Goal: Information Seeking & Learning: Learn about a topic

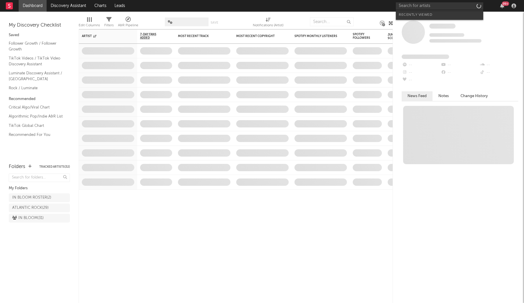
click at [421, 5] on input "text" at bounding box center [439, 5] width 87 height 7
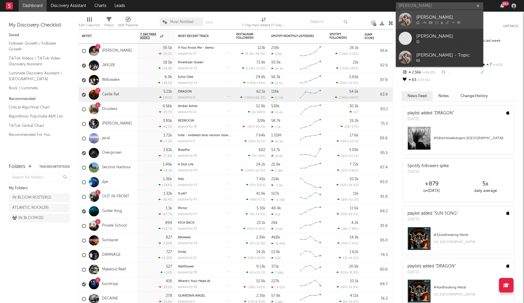
type input "[PERSON_NAME]"
click at [410, 19] on div at bounding box center [405, 19] width 13 height 13
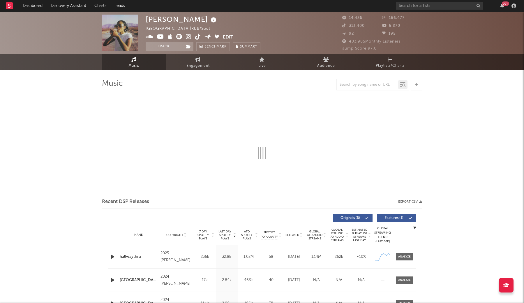
select select "6m"
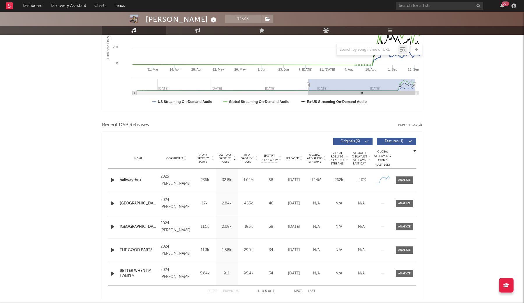
scroll to position [135, 0]
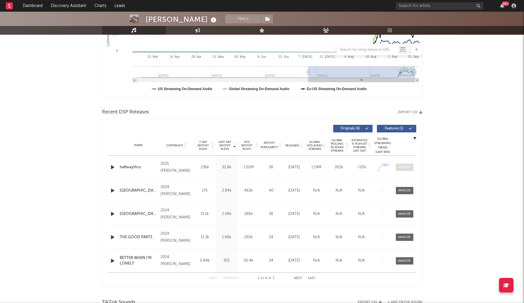
click at [405, 167] on div at bounding box center [404, 167] width 13 height 4
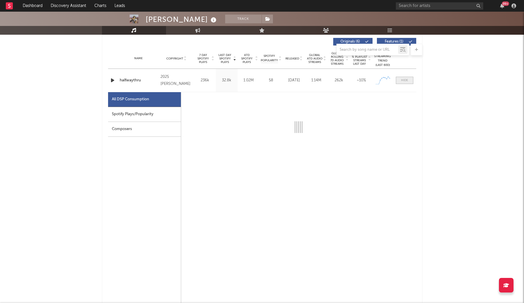
select select "1w"
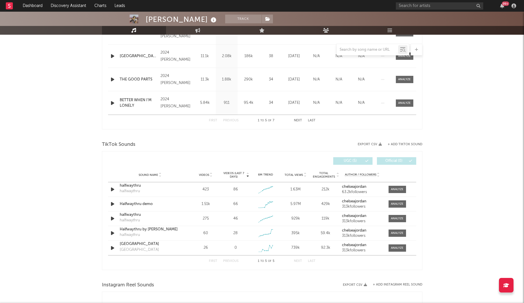
scroll to position [571, 0]
click at [396, 190] on div at bounding box center [397, 188] width 13 height 4
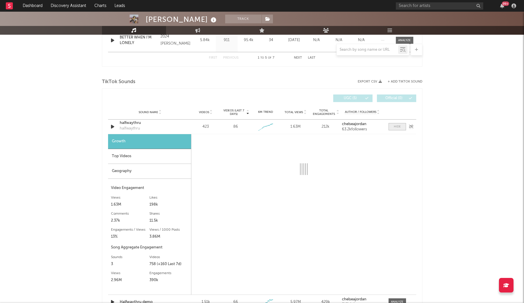
select select "1w"
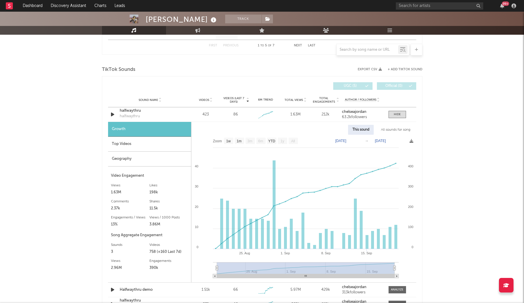
scroll to position [646, 0]
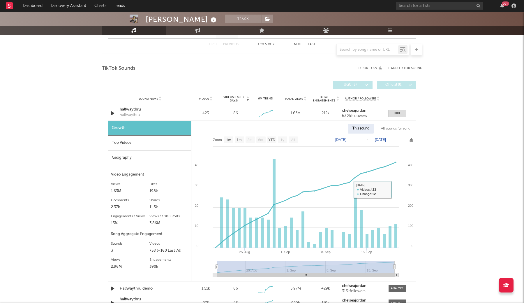
click at [394, 128] on div "All sounds for song" at bounding box center [396, 128] width 38 height 10
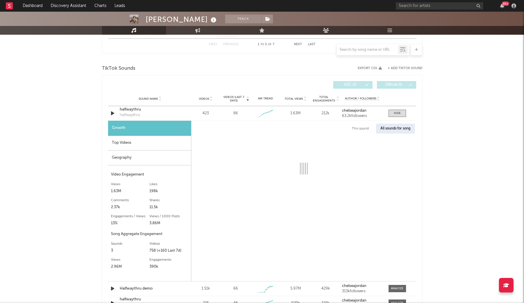
select select "1w"
